Goal: Task Accomplishment & Management: Use online tool/utility

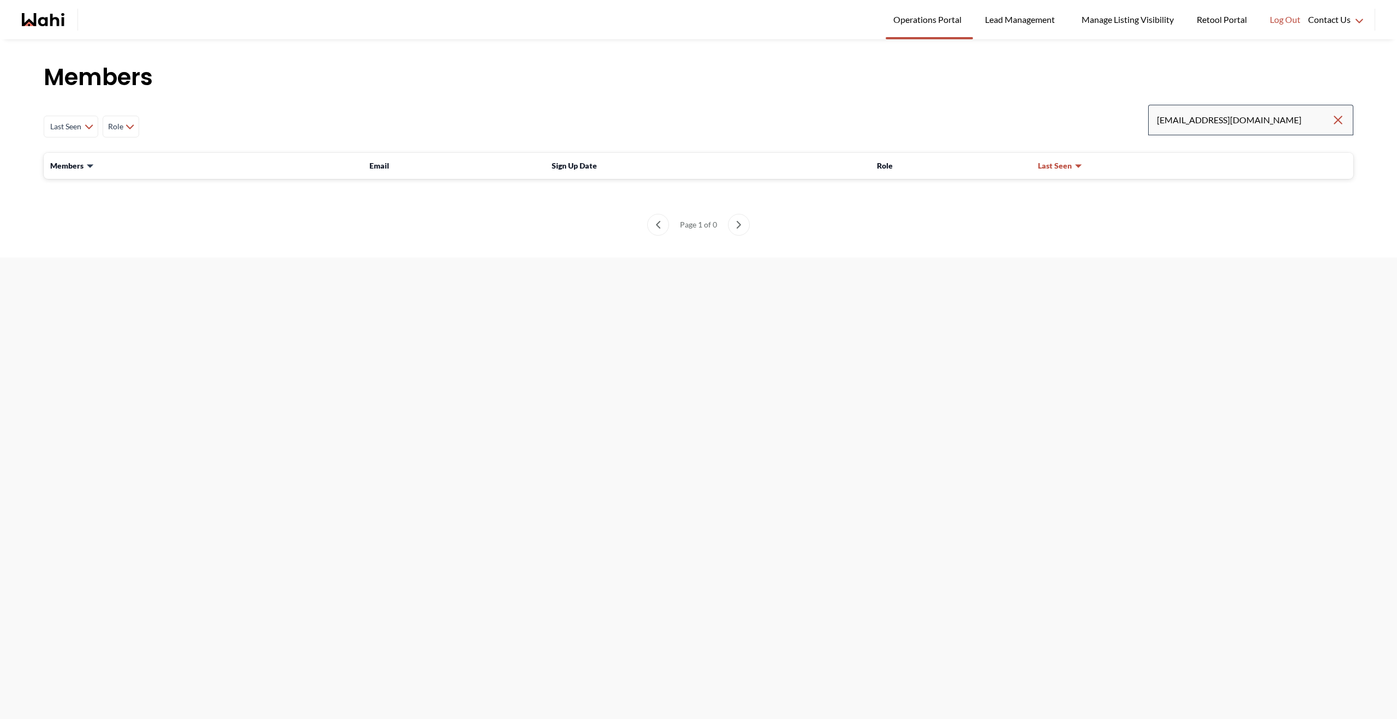
click at [1346, 117] on div "[EMAIL_ADDRESS][DOMAIN_NAME]" at bounding box center [1251, 120] width 205 height 31
click at [1343, 117] on icon "Clear search" at bounding box center [1338, 120] width 13 height 13
click at [1307, 126] on input "Search input" at bounding box center [1245, 120] width 176 height 20
paste input "[EMAIL_ADDRESS][DOMAIN_NAME]"
type input "[EMAIL_ADDRESS][DOMAIN_NAME]"
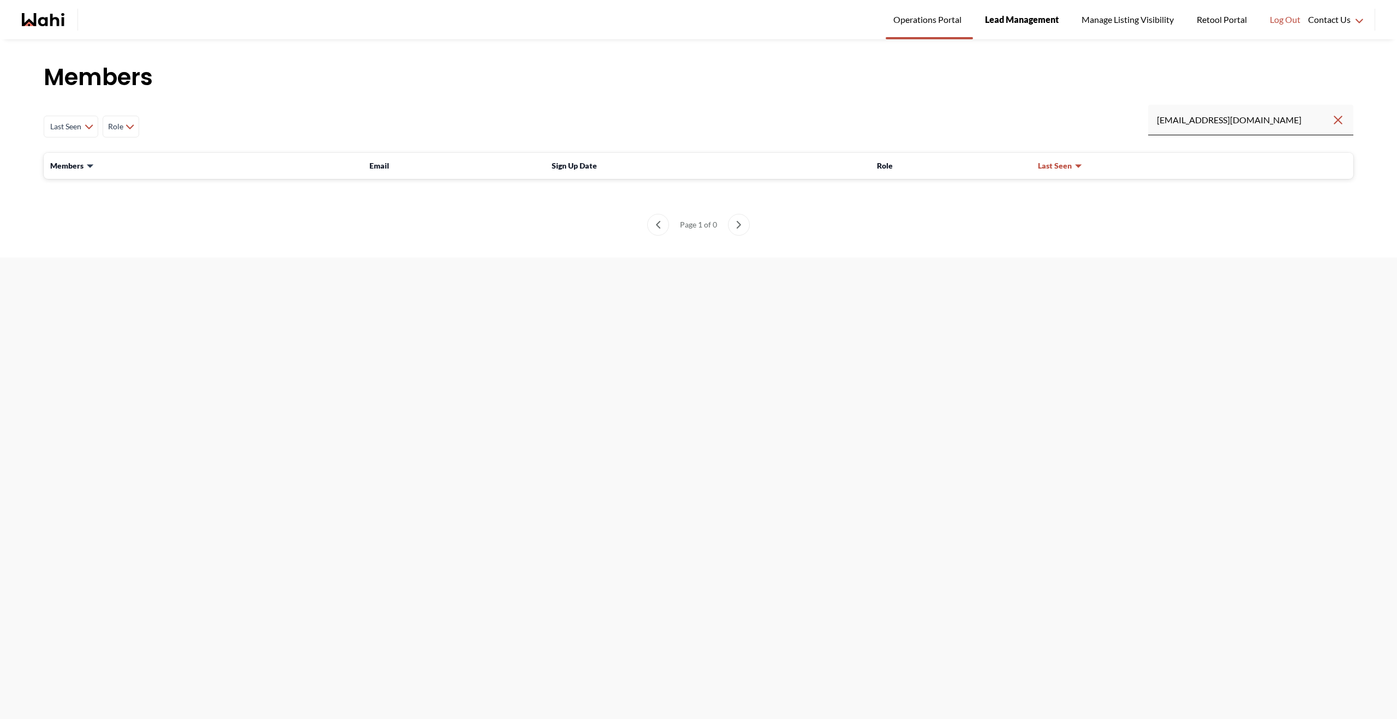
click at [1047, 21] on span "Lead Management" at bounding box center [1022, 20] width 74 height 14
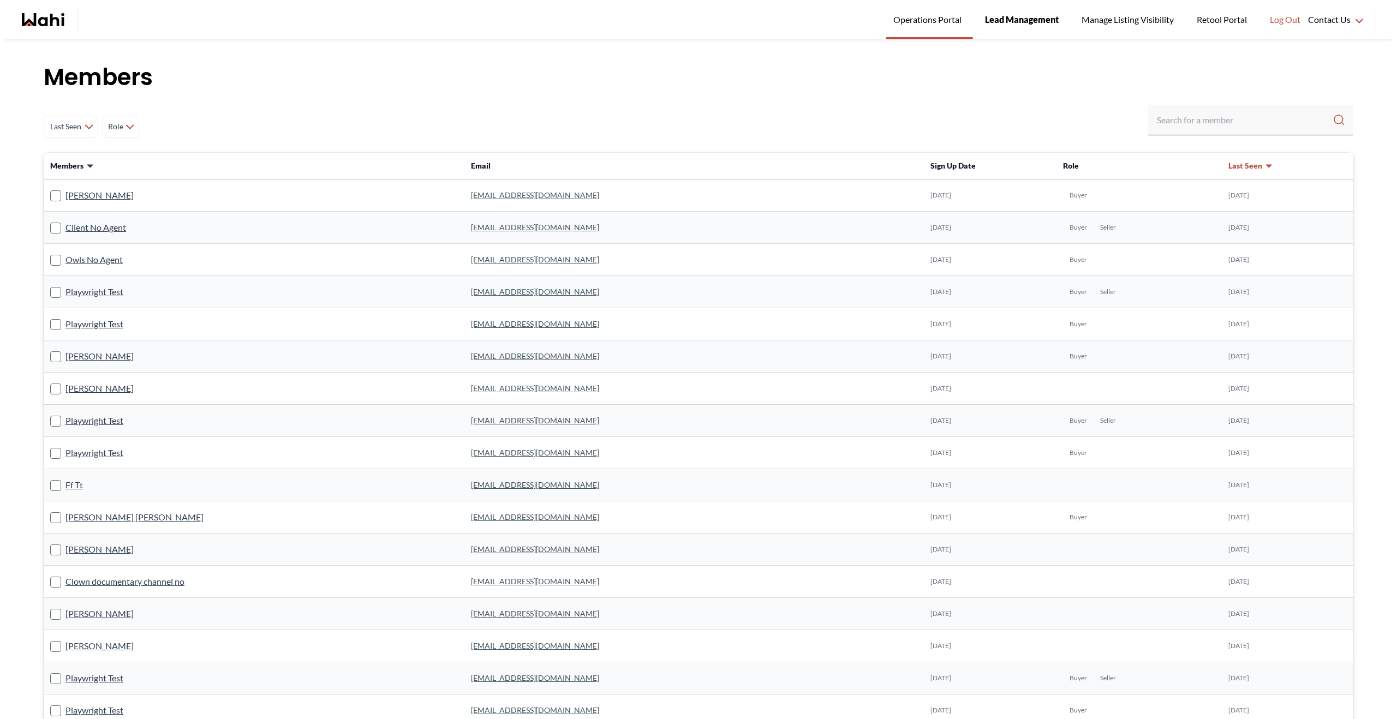
click at [1010, 27] on link "Lead Management" at bounding box center [1022, 19] width 89 height 39
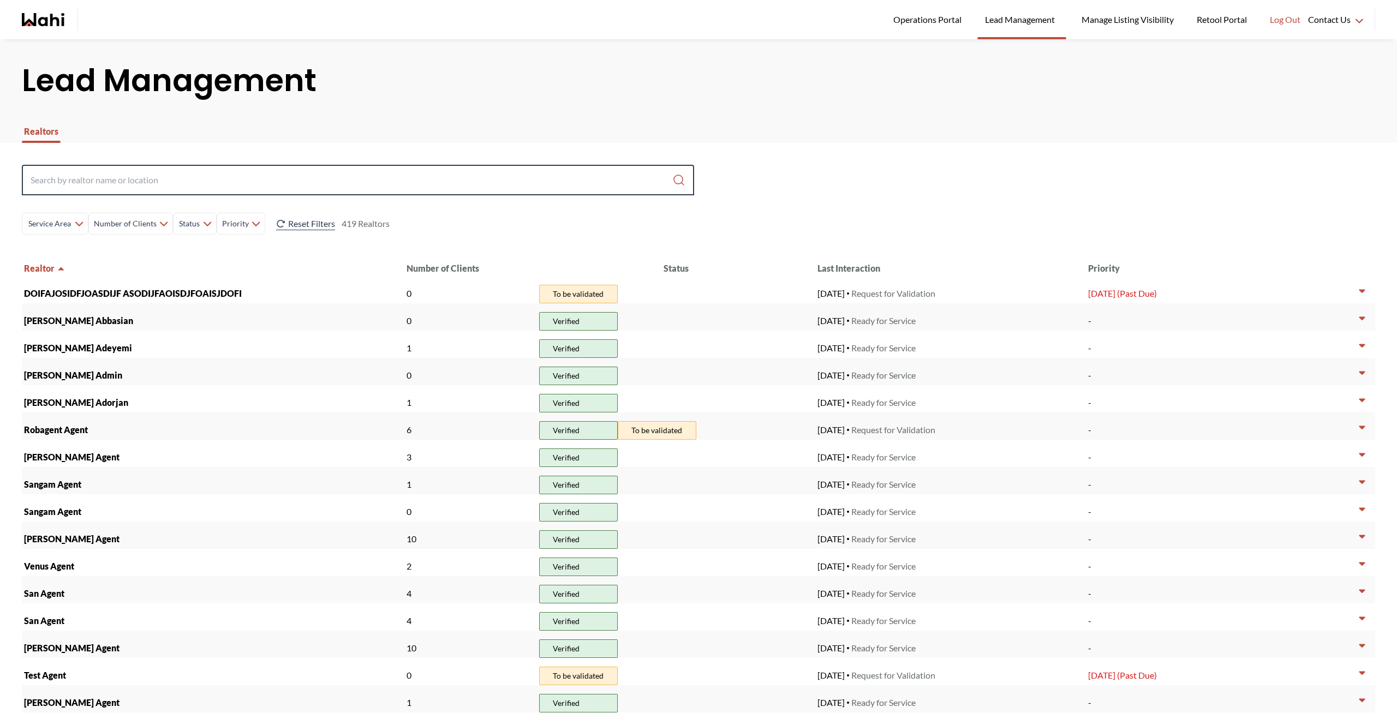
click at [298, 181] on input "Search input" at bounding box center [352, 180] width 642 height 20
paste input "[EMAIL_ADDRESS][DOMAIN_NAME]"
type input "[EMAIL_ADDRESS][DOMAIN_NAME]"
